Goal: Information Seeking & Learning: Learn about a topic

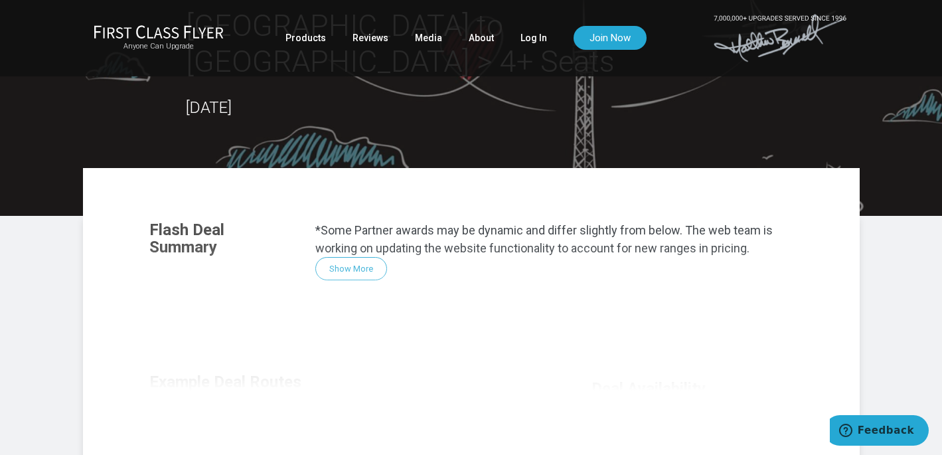
scroll to position [226, 0]
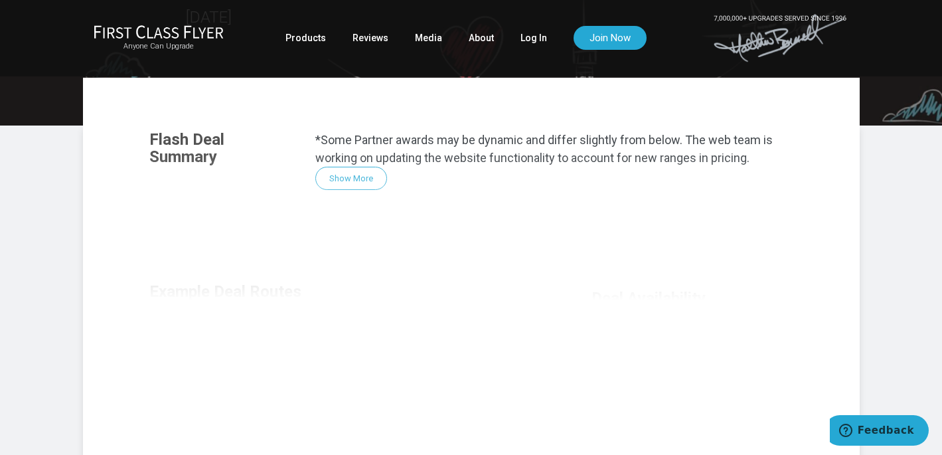
click at [336, 140] on div "Flash Deal Summary *Some Partner awards may be dynamic and differ slightly from…" at bounding box center [471, 298] width 670 height 362
click at [342, 141] on div "Flash Deal Summary *Some Partner awards may be dynamic and differ slightly from…" at bounding box center [471, 298] width 670 height 362
click at [528, 38] on link "Log In" at bounding box center [533, 38] width 27 height 24
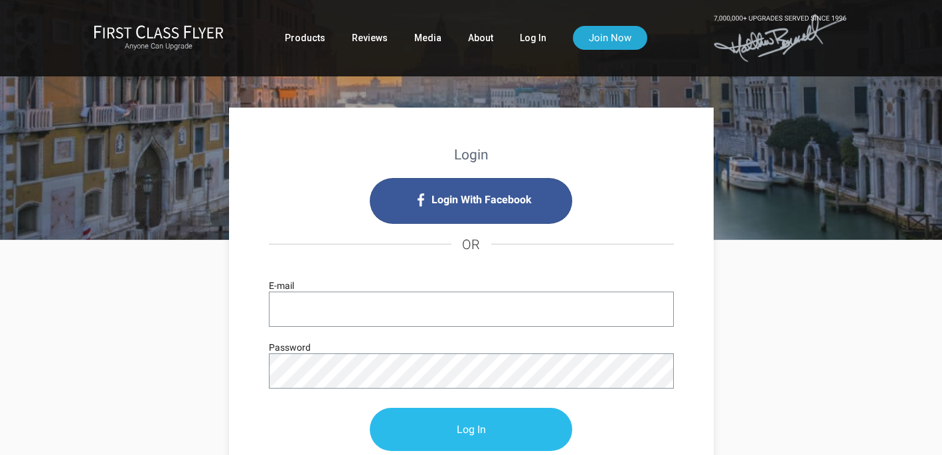
type input "brewers@odellbrewing.com"
click at [482, 416] on input "Log In" at bounding box center [471, 429] width 202 height 43
click at [478, 427] on input "Log In" at bounding box center [471, 429] width 202 height 43
click at [463, 432] on input "Log In" at bounding box center [471, 429] width 202 height 43
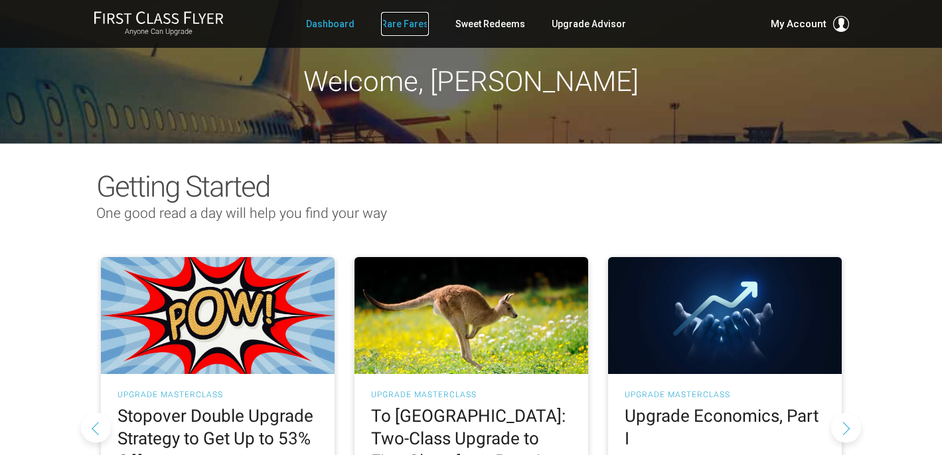
click at [405, 19] on link "Rare Fares" at bounding box center [405, 24] width 48 height 24
click at [480, 25] on link "Sweet Redeems" at bounding box center [490, 24] width 70 height 24
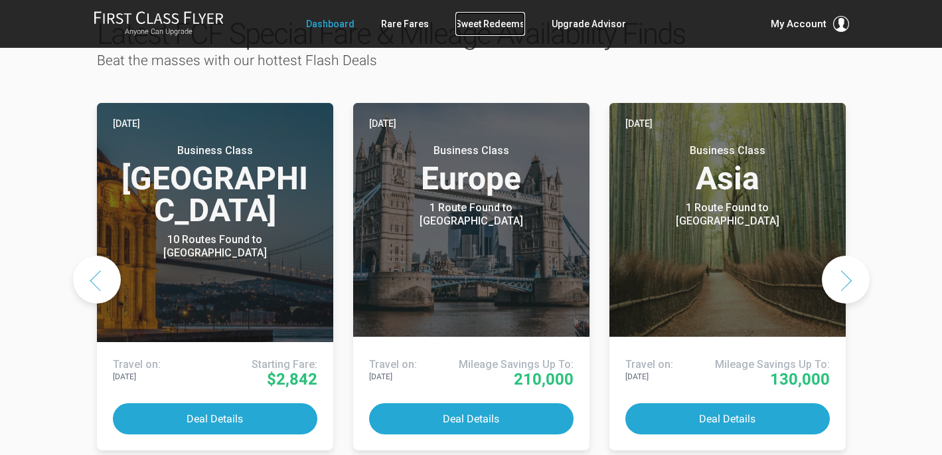
scroll to position [706, 0]
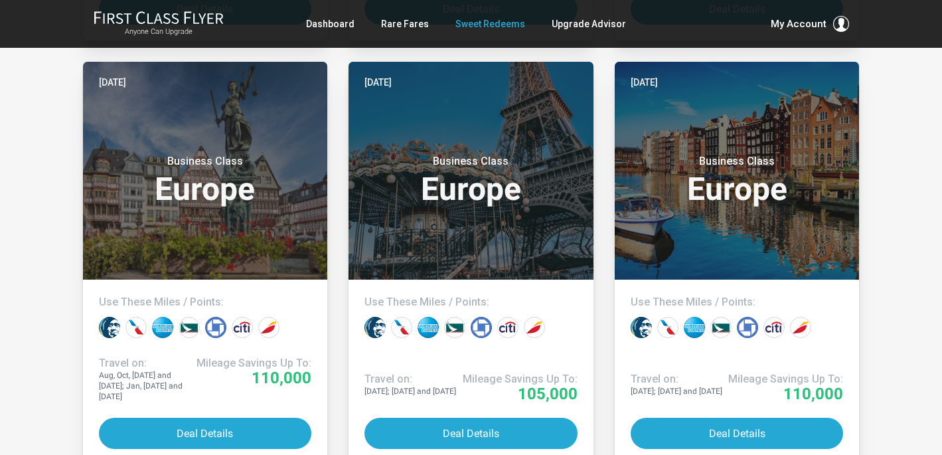
scroll to position [2000, 0]
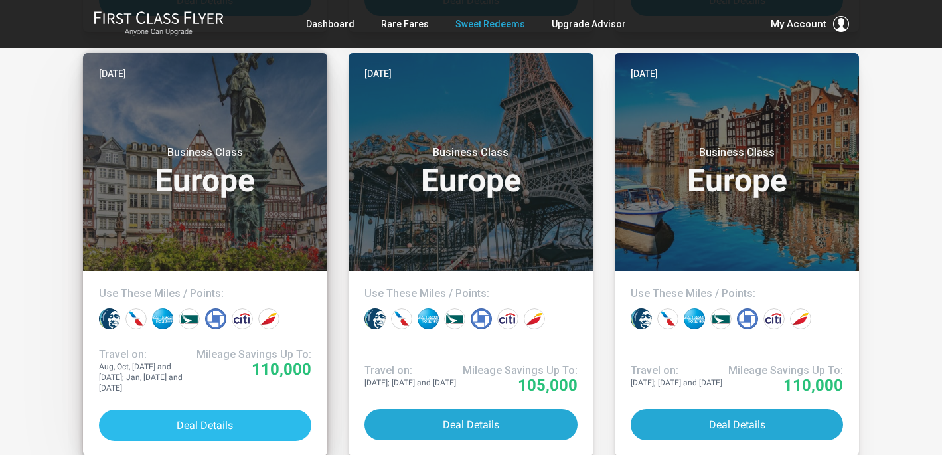
click at [205, 419] on button "Deal Details" at bounding box center [205, 424] width 213 height 31
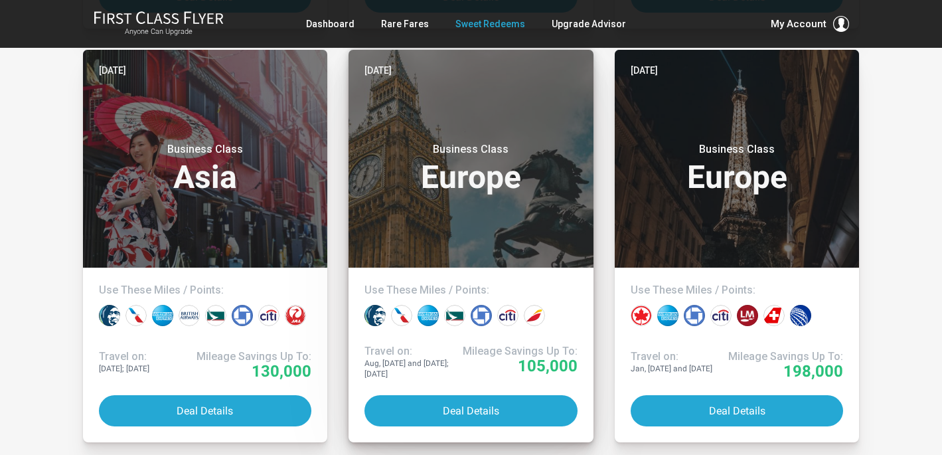
scroll to position [2842, 0]
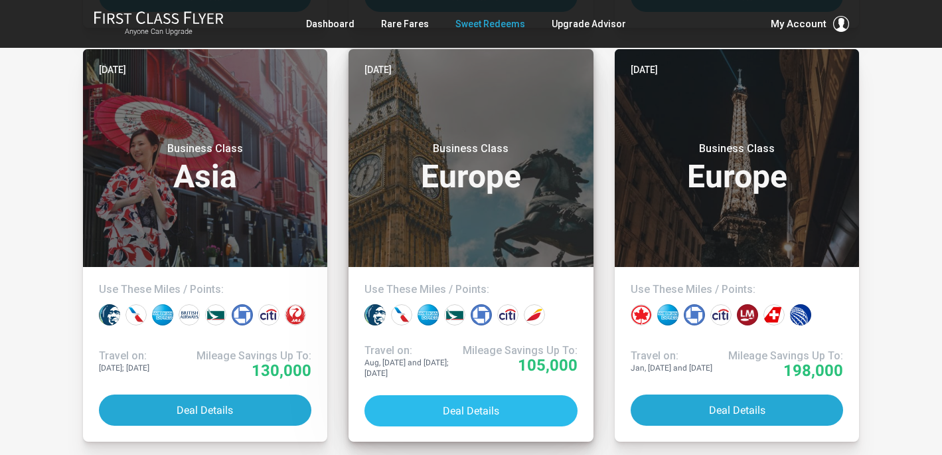
click at [472, 407] on button "Deal Details" at bounding box center [470, 410] width 213 height 31
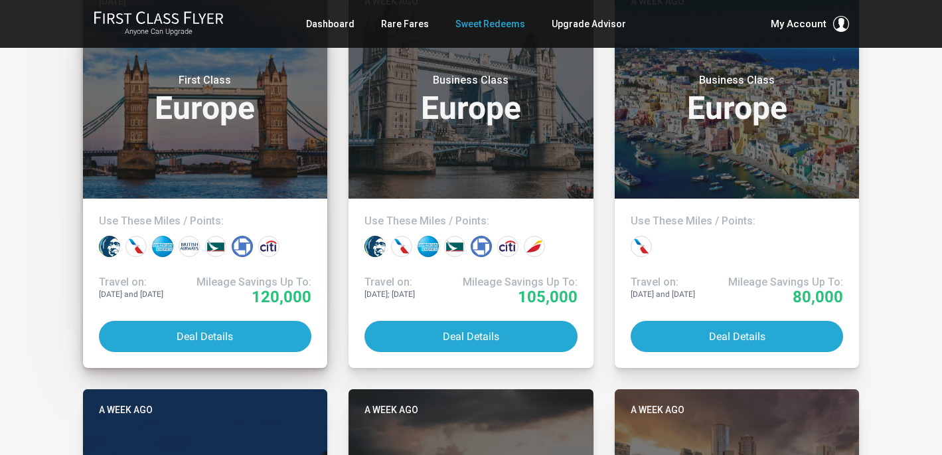
scroll to position [3325, 0]
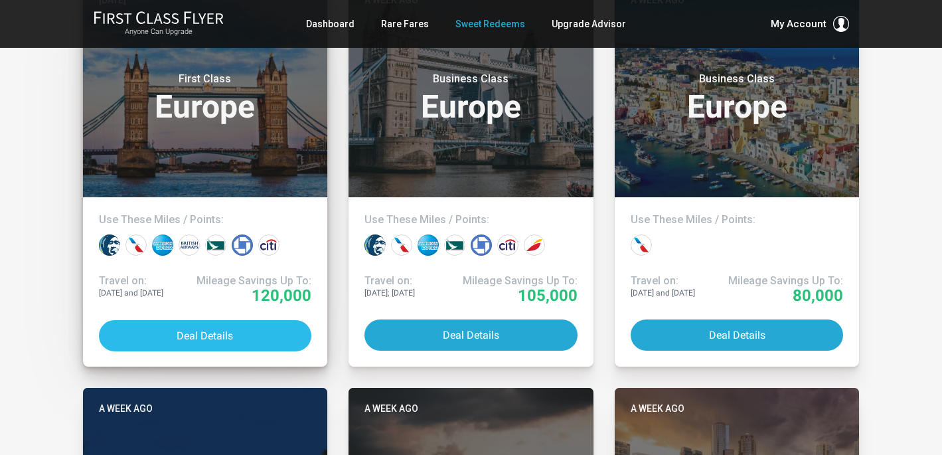
click at [198, 334] on button "Deal Details" at bounding box center [205, 335] width 213 height 31
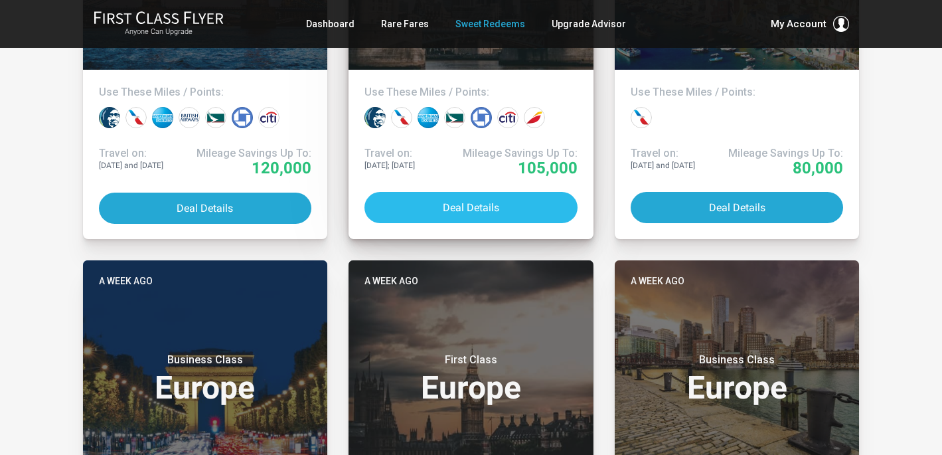
scroll to position [3452, 0]
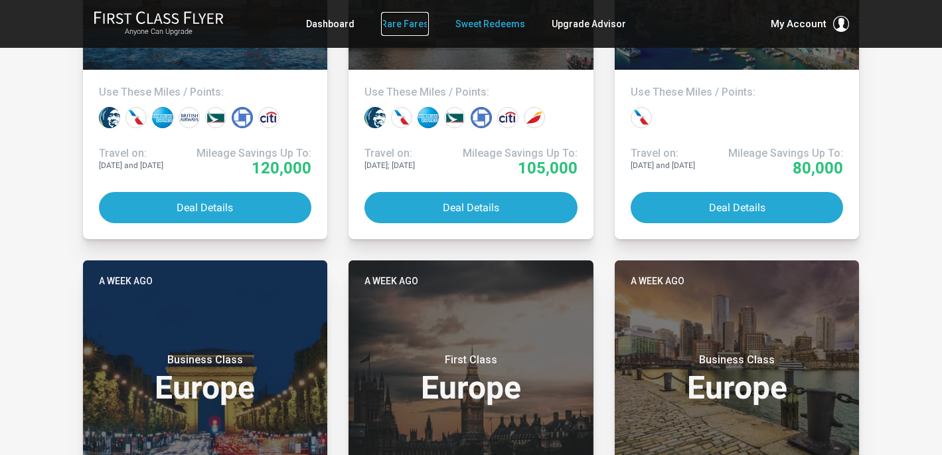
click at [405, 27] on link "Rare Fares" at bounding box center [405, 24] width 48 height 24
click at [403, 21] on link "Rare Fares" at bounding box center [405, 24] width 48 height 24
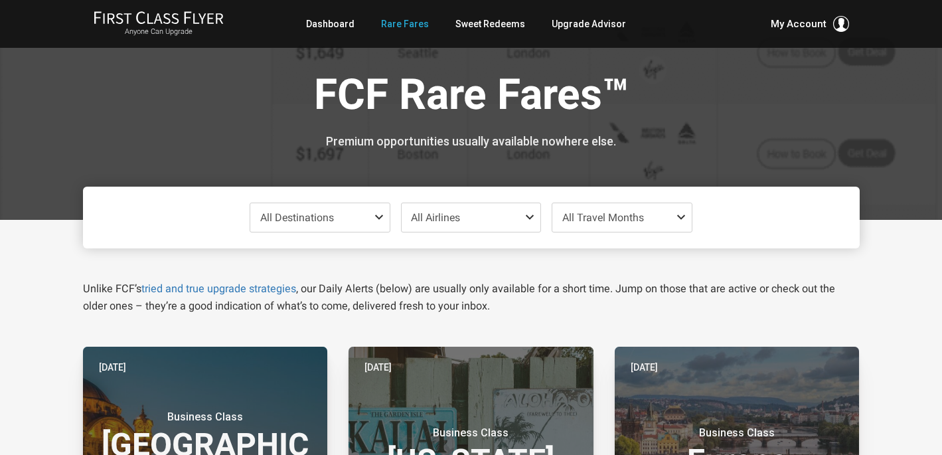
click at [376, 212] on span at bounding box center [382, 217] width 16 height 11
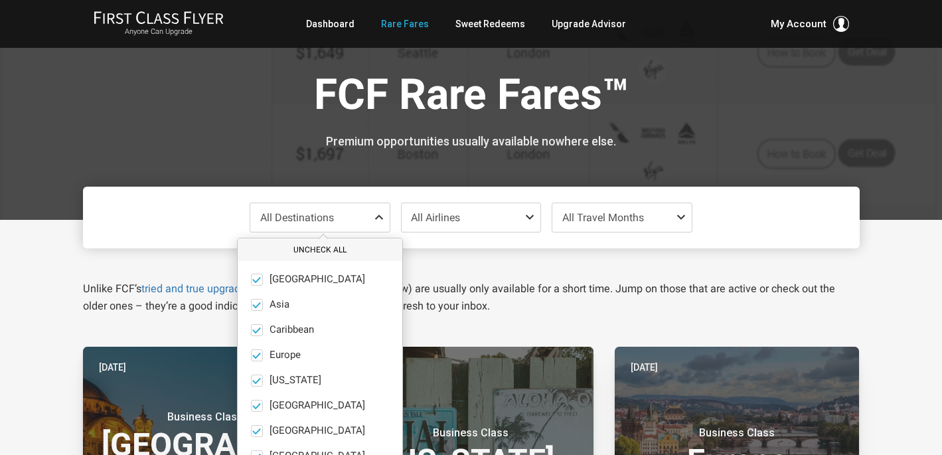
click at [315, 251] on button "Uncheck All" at bounding box center [320, 250] width 165 height 22
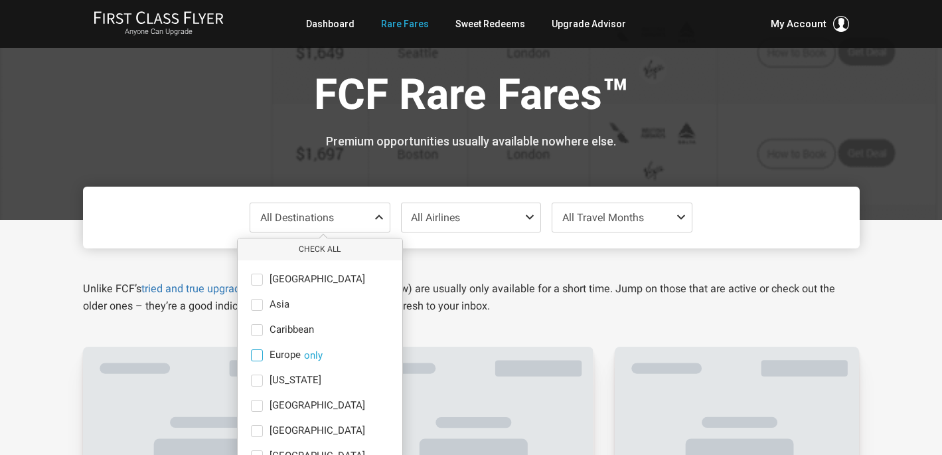
click at [257, 351] on span at bounding box center [257, 355] width 12 height 12
click at [0, 0] on input "Europe only" at bounding box center [0, 0] width 0 height 0
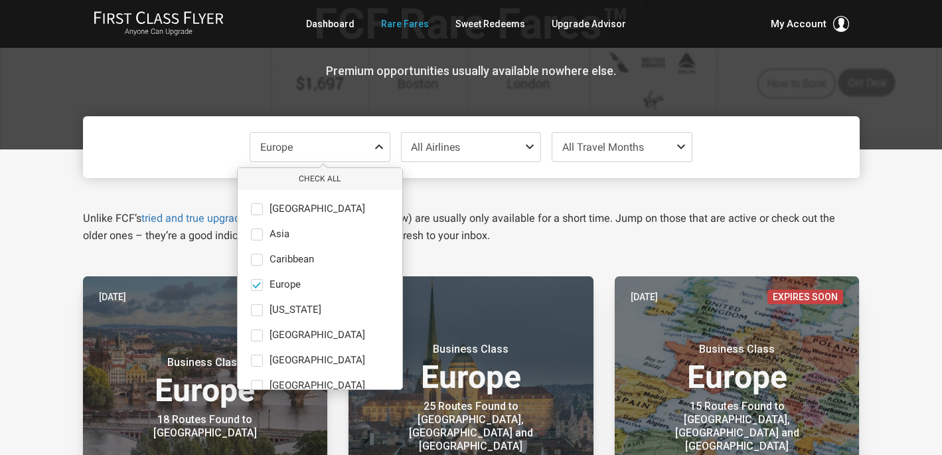
scroll to position [74, 0]
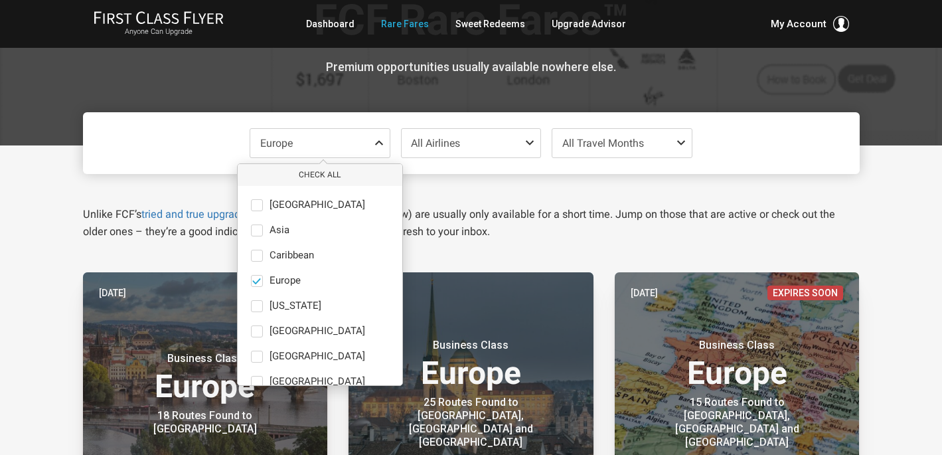
click at [640, 145] on span "All Travel Months" at bounding box center [603, 143] width 82 height 13
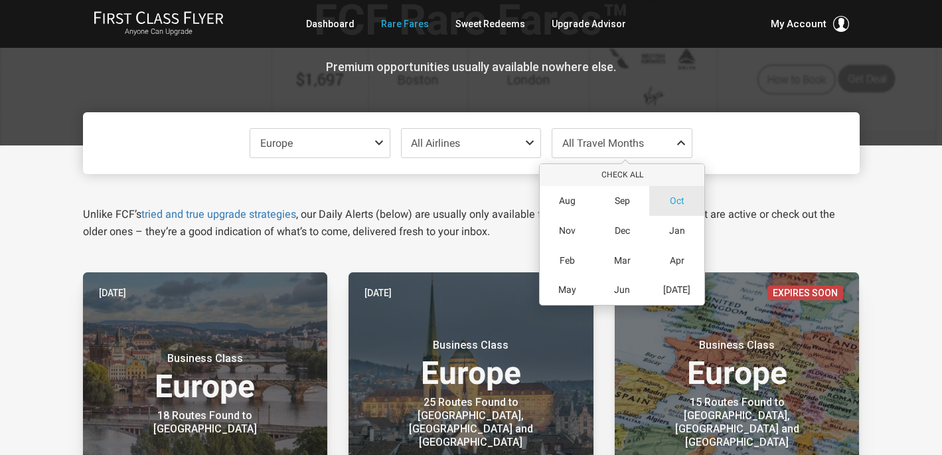
click at [673, 195] on span "Oct" at bounding box center [677, 200] width 15 height 11
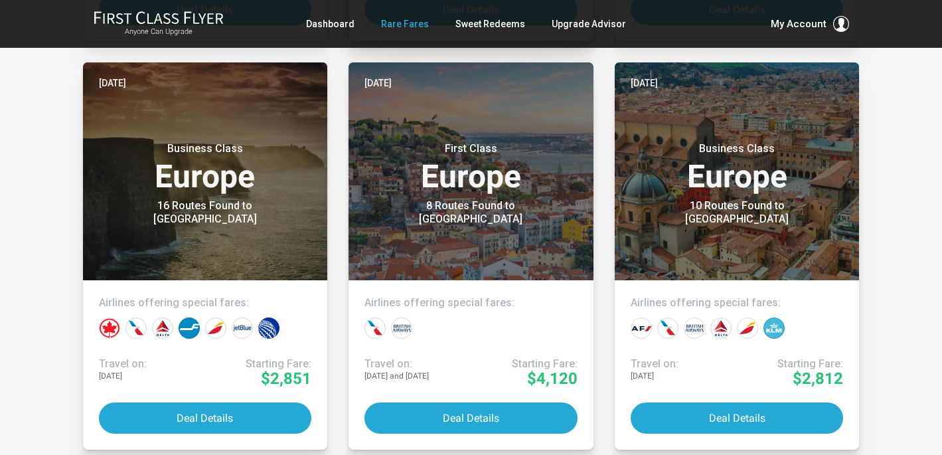
scroll to position [2040, 0]
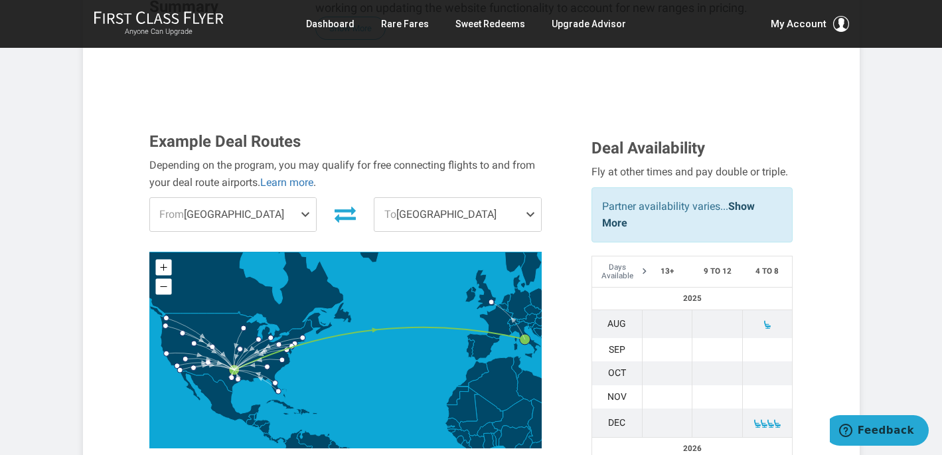
scroll to position [385, 0]
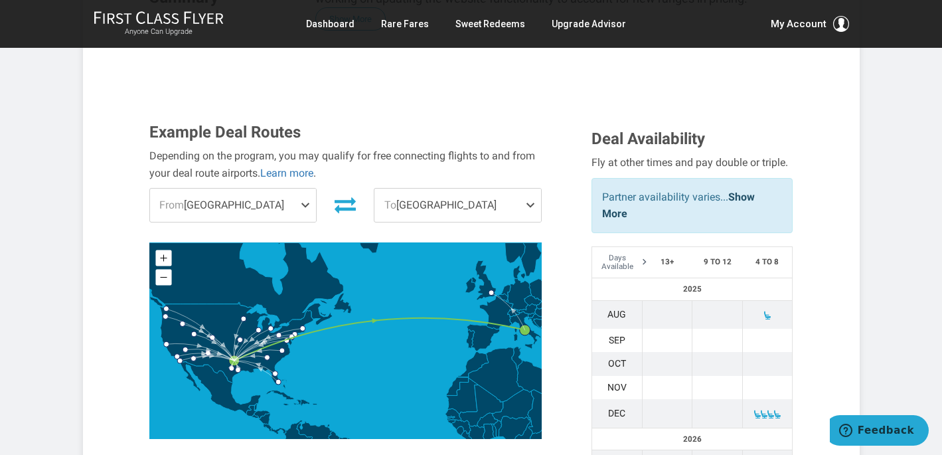
click at [303, 188] on span at bounding box center [308, 204] width 16 height 33
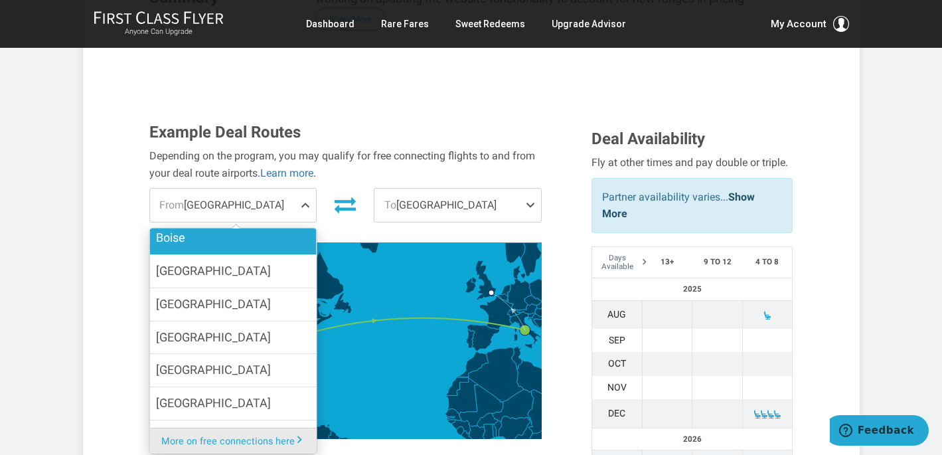
scroll to position [252, 0]
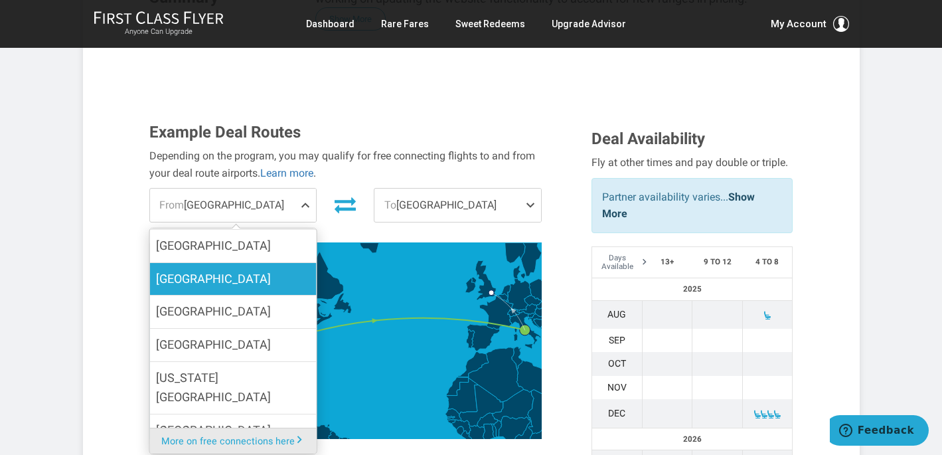
click at [194, 263] on label "[GEOGRAPHIC_DATA]" at bounding box center [232, 279] width 167 height 33
click at [0, 0] on input "[GEOGRAPHIC_DATA]" at bounding box center [0, 0] width 0 height 0
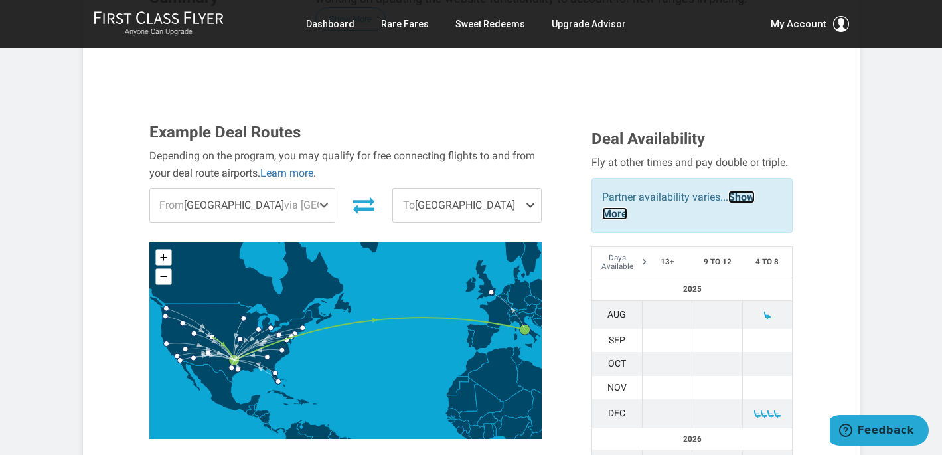
click at [739, 190] on link "Show More" at bounding box center [678, 205] width 153 height 30
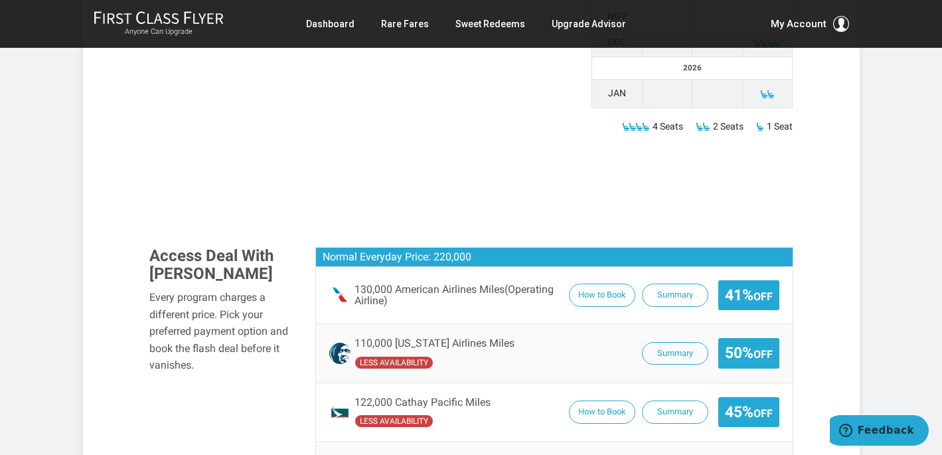
scroll to position [843, 0]
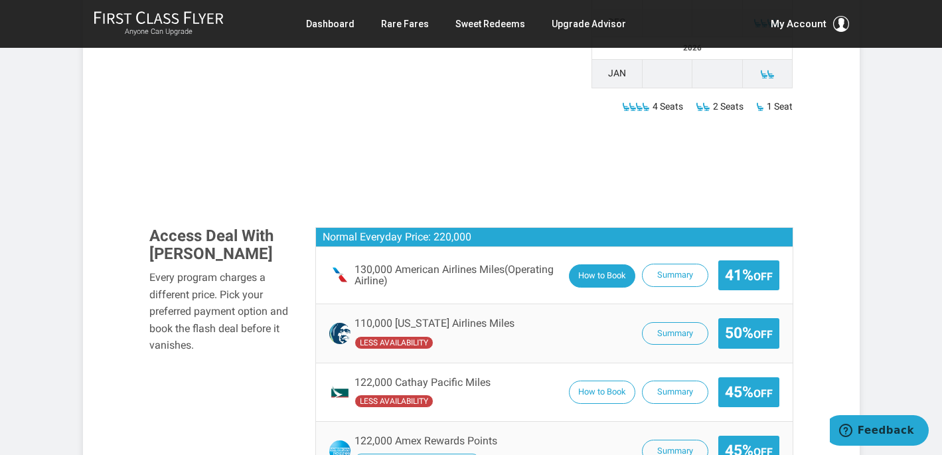
click at [597, 264] on button "How to Book" at bounding box center [602, 275] width 66 height 23
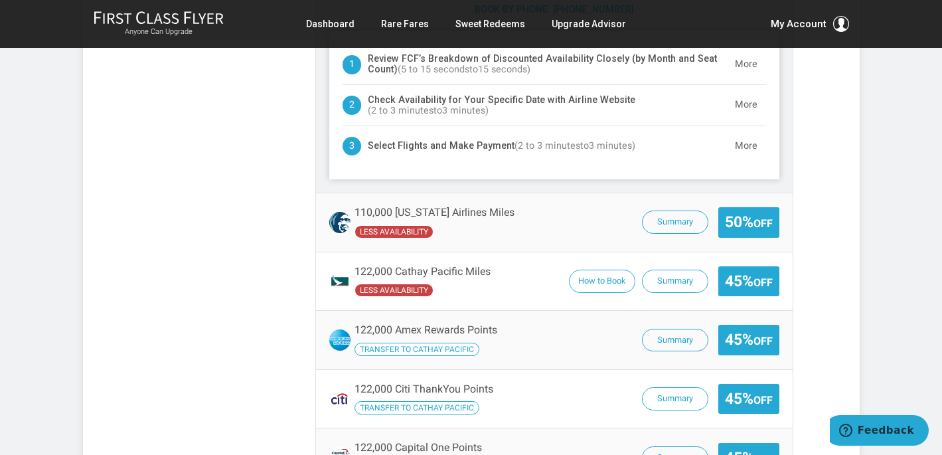
scroll to position [1227, 0]
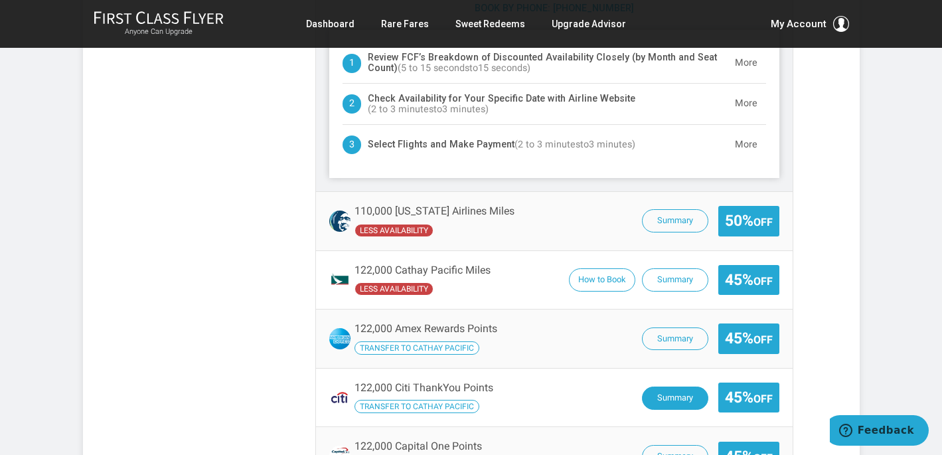
click at [676, 386] on button "Summary" at bounding box center [675, 397] width 66 height 23
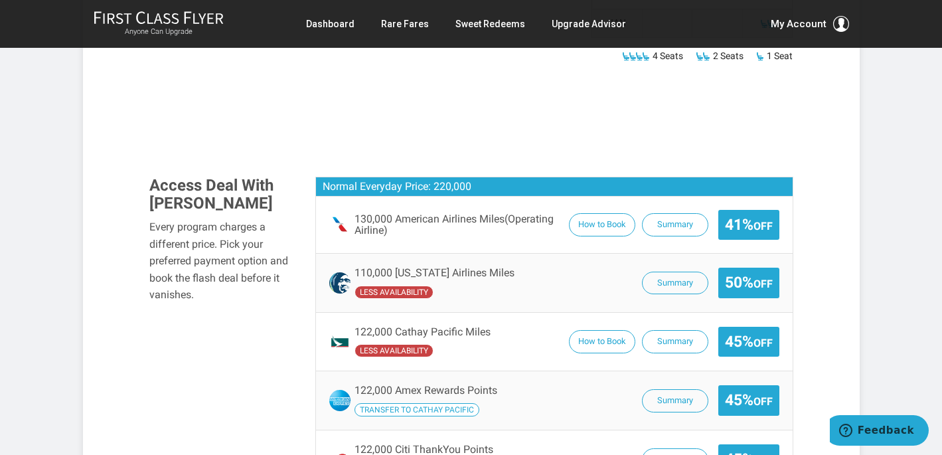
scroll to position [703, 0]
